Goal: Task Accomplishment & Management: Use online tool/utility

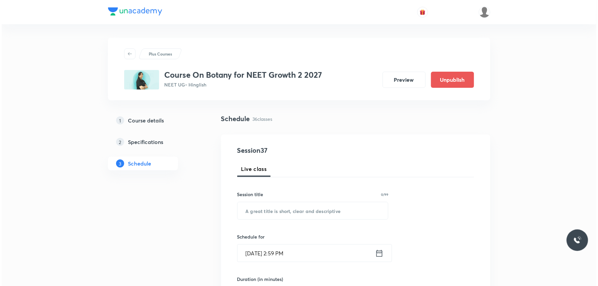
scroll to position [2134, 0]
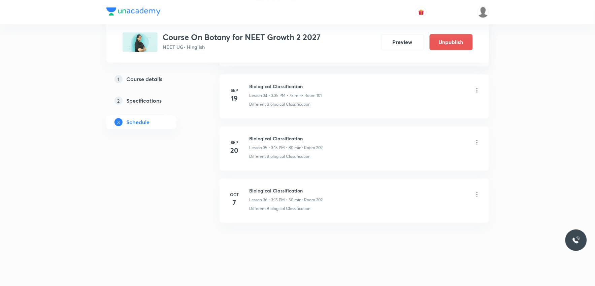
click at [477, 194] on icon at bounding box center [477, 194] width 7 height 7
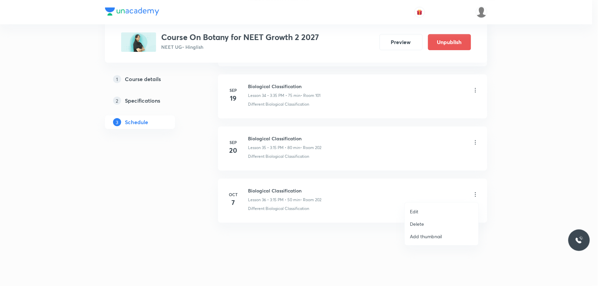
click at [426, 210] on li "Edit" at bounding box center [442, 211] width 74 height 12
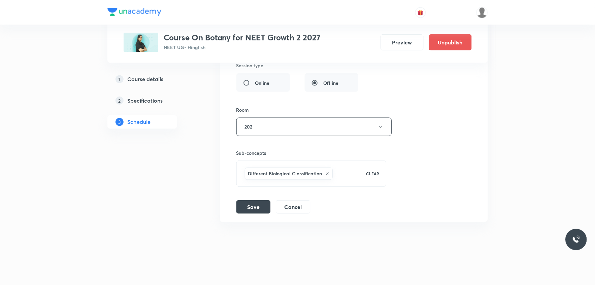
scroll to position [2084, 0]
click at [329, 173] on icon at bounding box center [328, 174] width 4 height 4
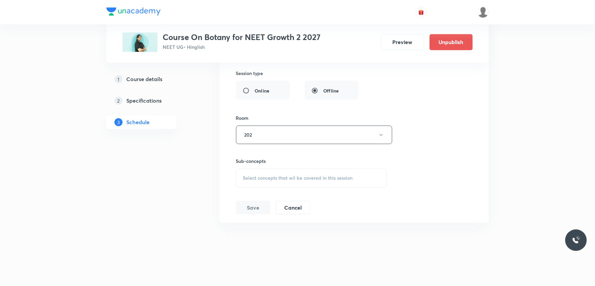
click at [304, 177] on span "Select concepts that wil be covered in this session" at bounding box center [298, 177] width 110 height 5
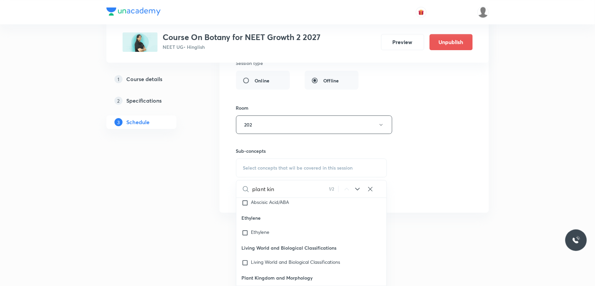
scroll to position [2116, 0]
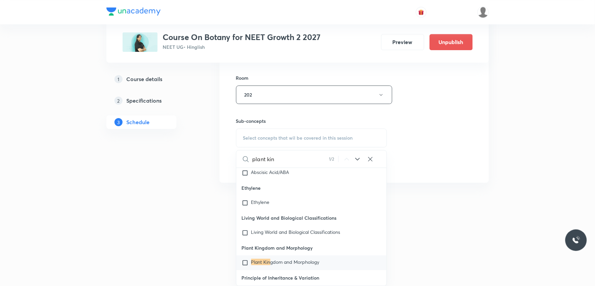
type input "plant kin"
click at [278, 259] on span "gdom and Morphology" at bounding box center [294, 262] width 49 height 6
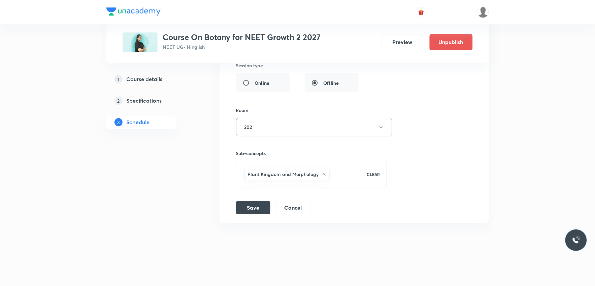
scroll to position [1934, 0]
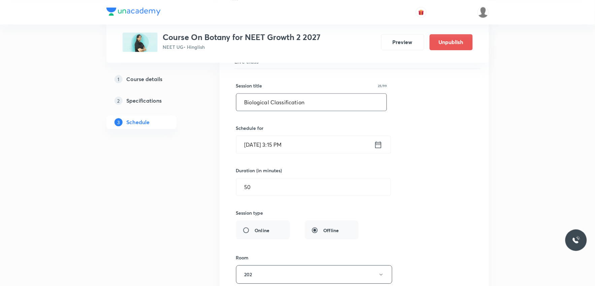
click at [321, 101] on input "Biological Classification" at bounding box center [311, 102] width 150 height 17
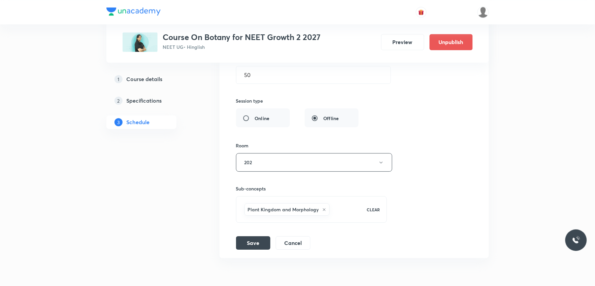
scroll to position [2084, 0]
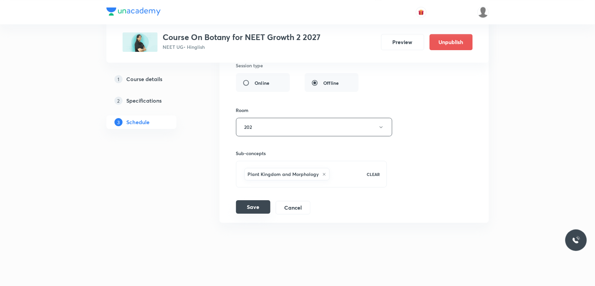
type input "Plant Kingdom"
click at [255, 209] on button "Save" at bounding box center [253, 206] width 34 height 13
